Goal: Task Accomplishment & Management: Use online tool/utility

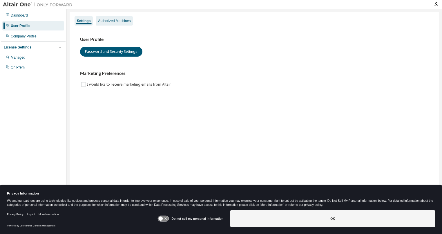
click at [121, 23] on div "Authorized Machines" at bounding box center [114, 21] width 32 height 5
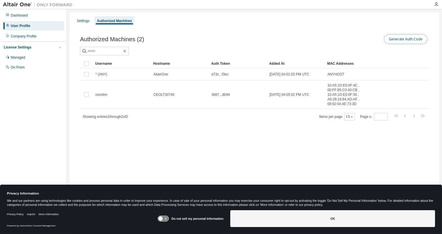
click at [404, 39] on button "Generate Auth Code" at bounding box center [405, 39] width 43 height 10
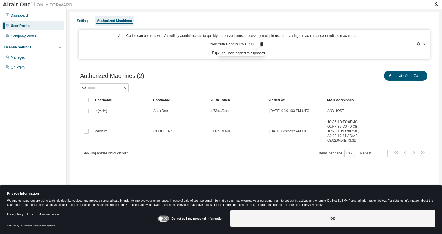
drag, startPoint x: 235, startPoint y: 66, endPoint x: 238, endPoint y: 63, distance: 4.1
click at [237, 65] on div "Authorized Machines (2) Generate Auth Code Clear Load Save Save As Field Operat…" at bounding box center [254, 118] width 362 height 110
click at [262, 44] on icon at bounding box center [261, 44] width 3 height 4
